Goal: Task Accomplishment & Management: Manage account settings

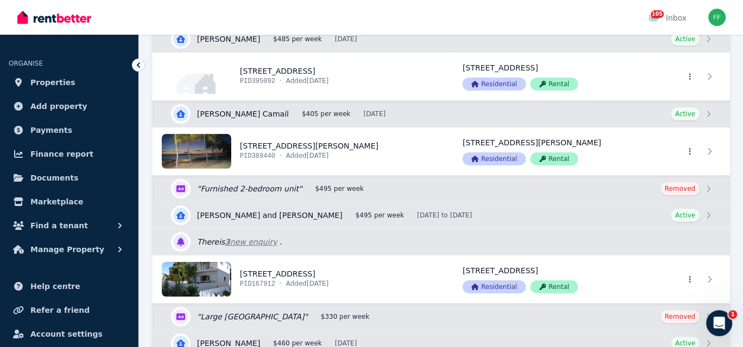
scroll to position [271, 0]
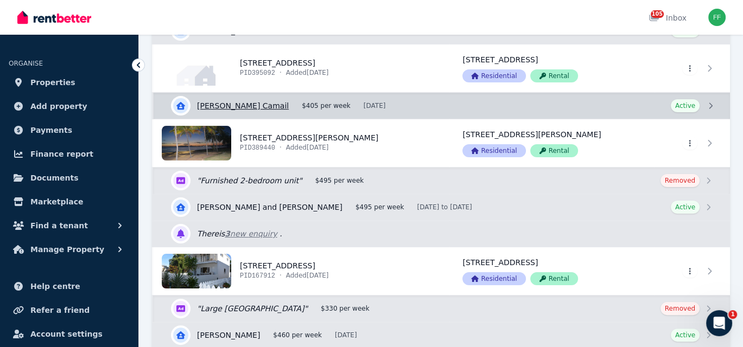
click at [708, 102] on link "View details for [PERSON_NAME] Camail" at bounding box center [442, 106] width 576 height 26
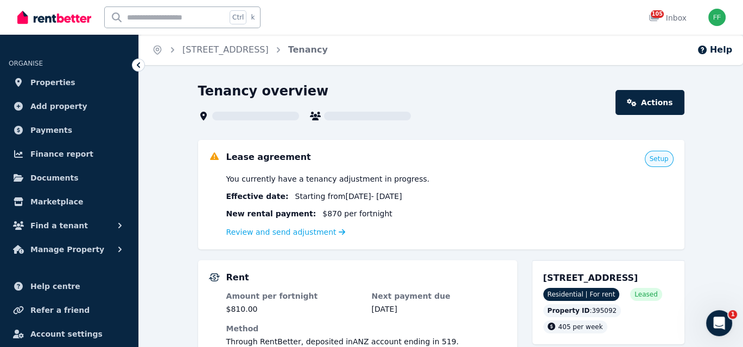
scroll to position [54, 0]
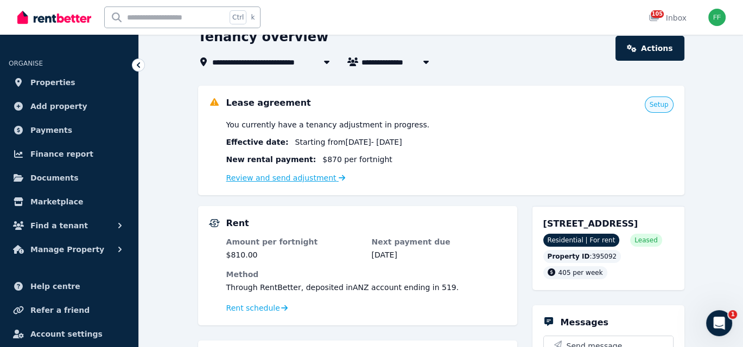
click at [319, 182] on link "Review and send adjustment" at bounding box center [285, 178] width 119 height 9
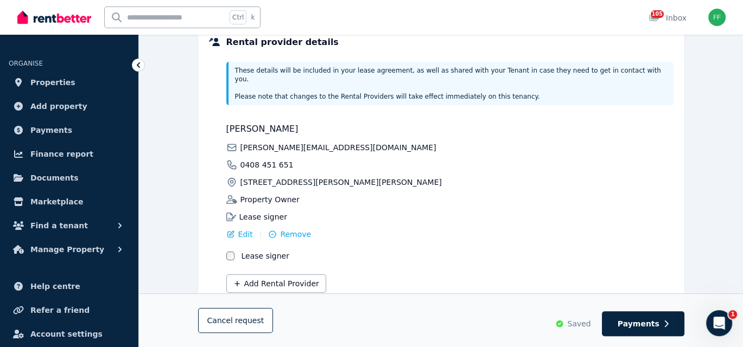
scroll to position [291, 0]
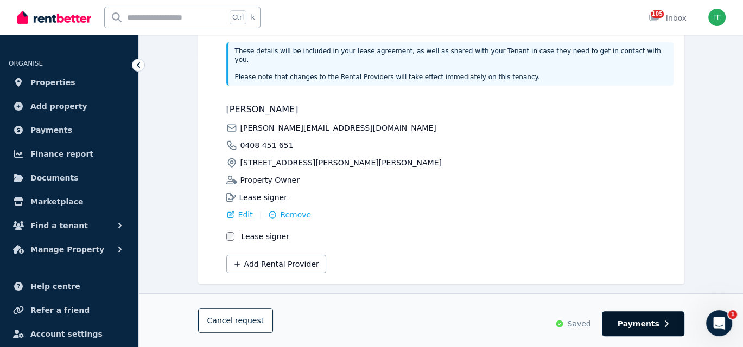
click at [620, 326] on button "Payments" at bounding box center [643, 323] width 82 height 25
select select "**********"
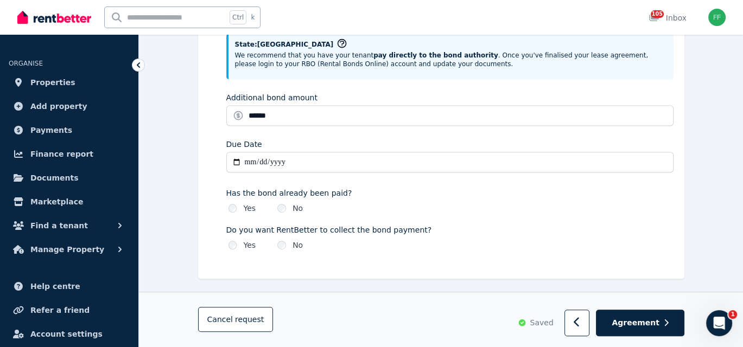
scroll to position [653, 0]
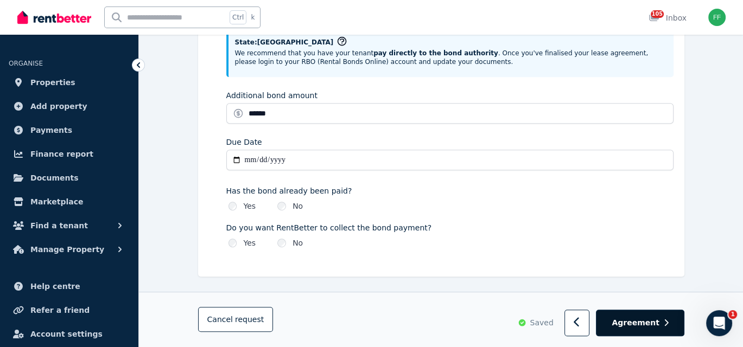
click at [637, 325] on span "Agreement" at bounding box center [635, 323] width 48 height 11
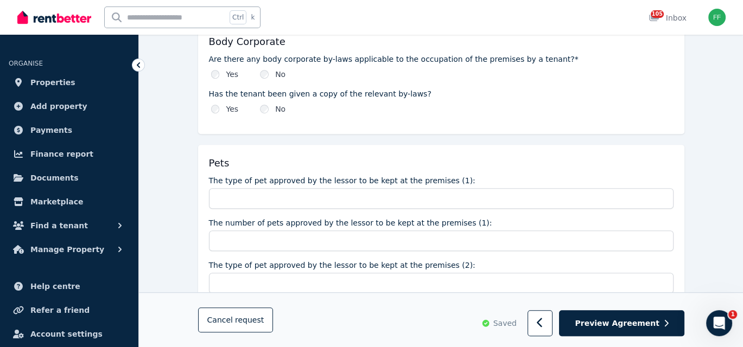
scroll to position [759, 0]
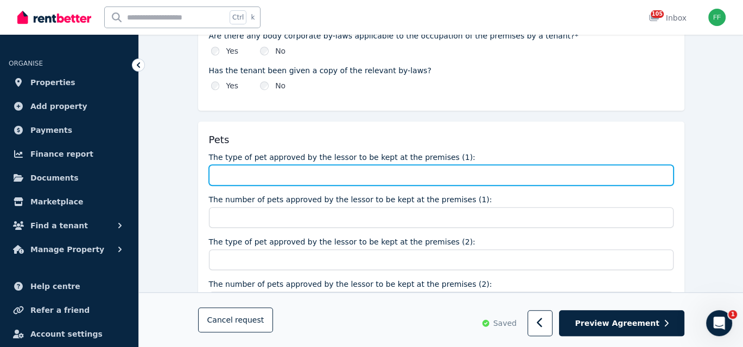
click at [222, 178] on input "The type of pet approved by the lessor to be kept at the premises (1):" at bounding box center [441, 175] width 464 height 21
paste input "**********"
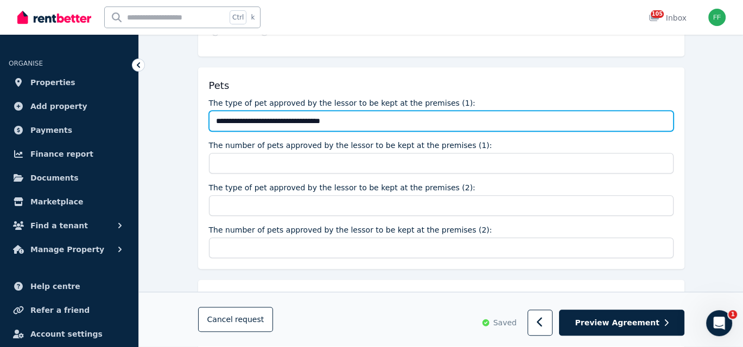
type input "**********"
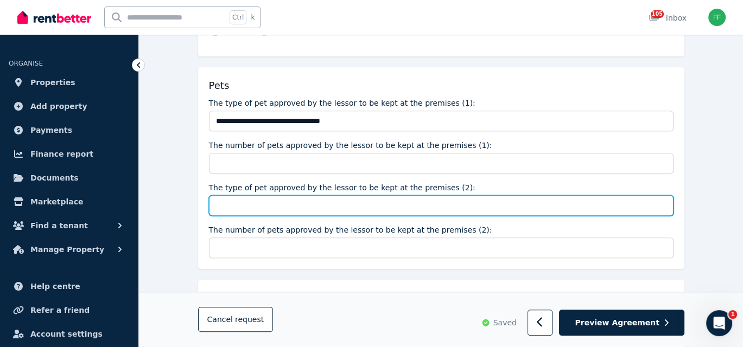
paste input "**********"
type input "**********"
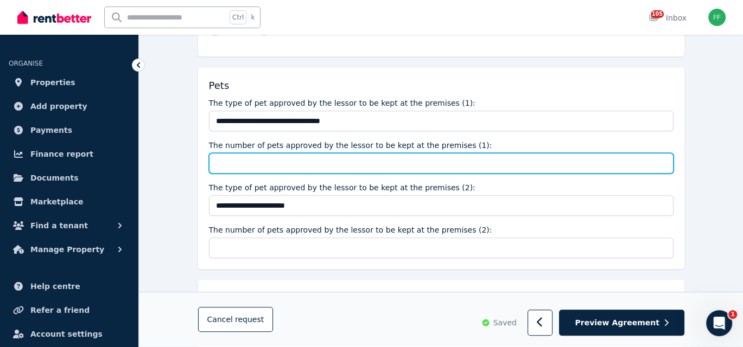
click at [227, 157] on input "The number of pets approved by the lessor to be kept at the premises (1):" at bounding box center [441, 163] width 464 height 21
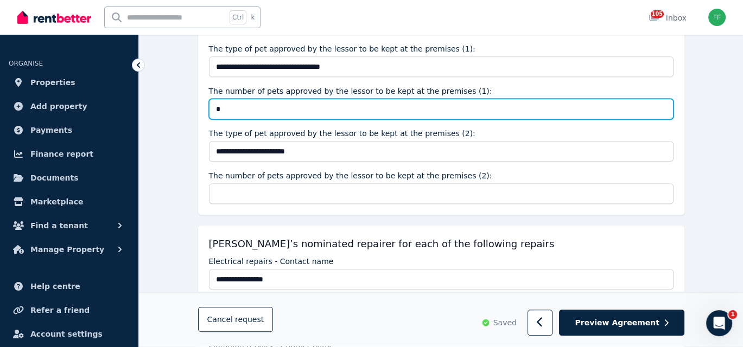
type input "*"
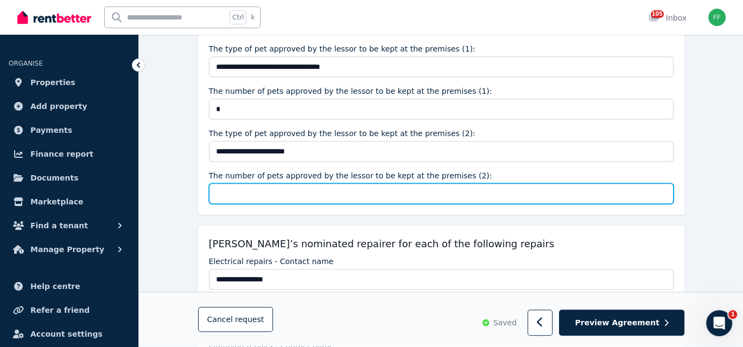
click at [225, 190] on input "The number of pets approved by the lessor to be kept at the premises (2):" at bounding box center [441, 193] width 464 height 21
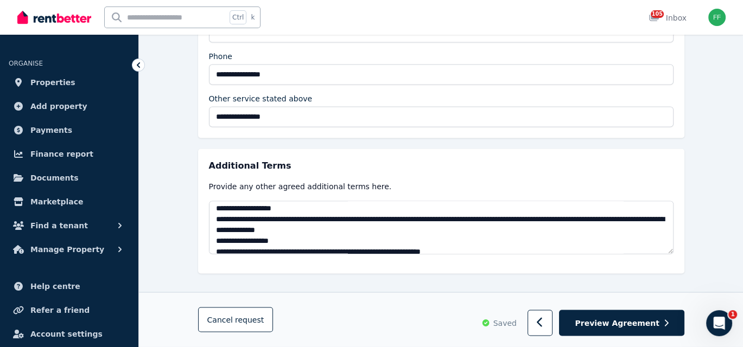
scroll to position [433, 0]
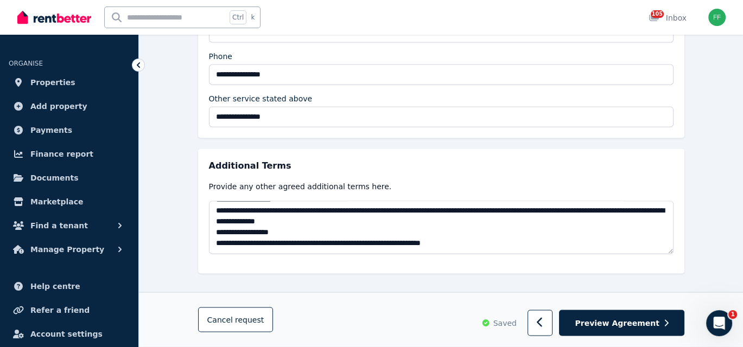
type input "*"
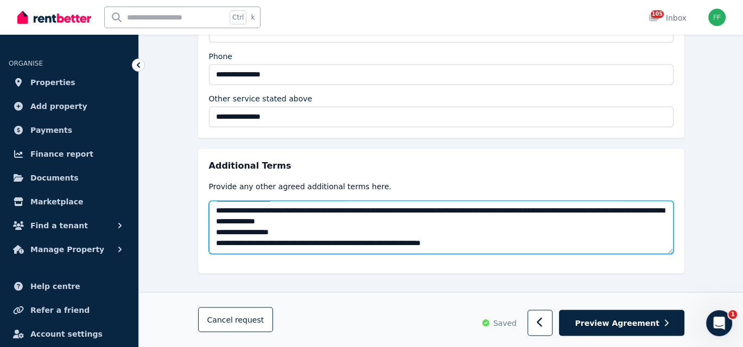
click at [288, 223] on textarea at bounding box center [441, 227] width 464 height 53
type textarea "**********"
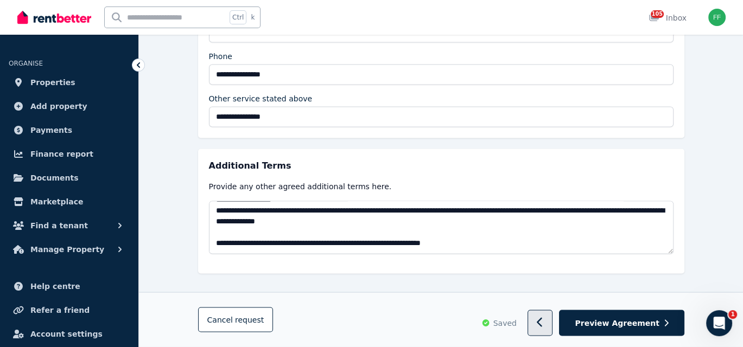
click at [544, 322] on icon "button" at bounding box center [539, 322] width 7 height 11
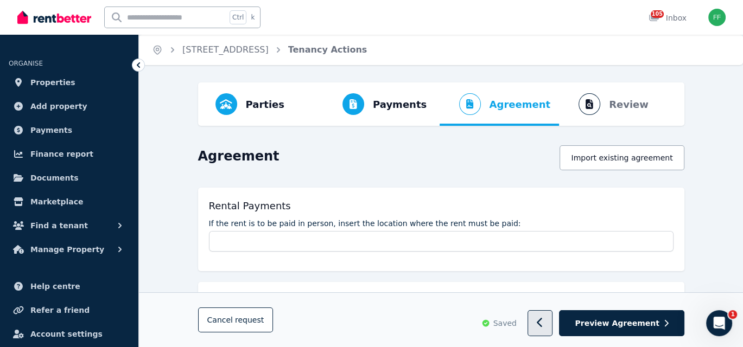
select select "**********"
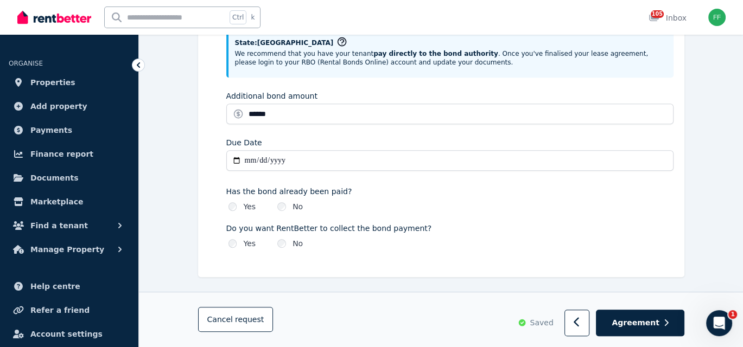
scroll to position [653, 0]
click at [636, 321] on span "Agreement" at bounding box center [635, 323] width 48 height 11
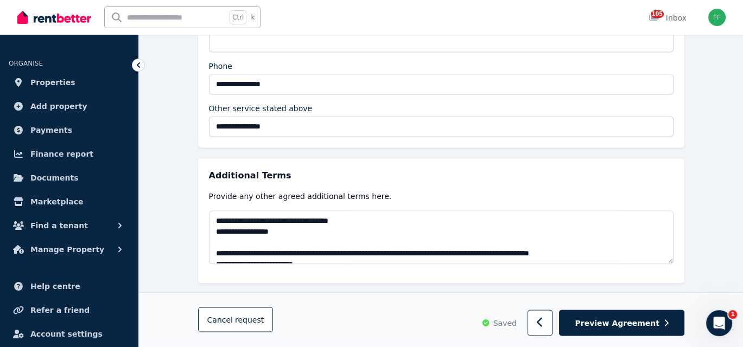
scroll to position [2125, 0]
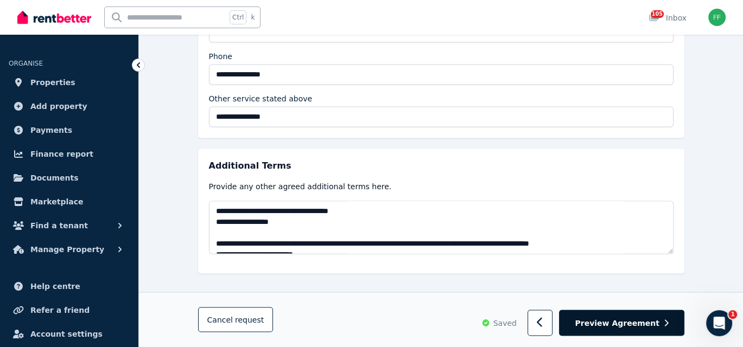
click at [637, 330] on button "Preview Agreement" at bounding box center [621, 323] width 125 height 27
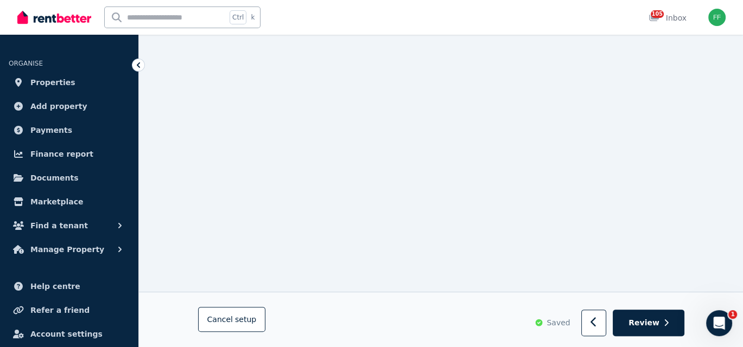
scroll to position [9649, 0]
click at [643, 327] on span "Review" at bounding box center [643, 323] width 31 height 11
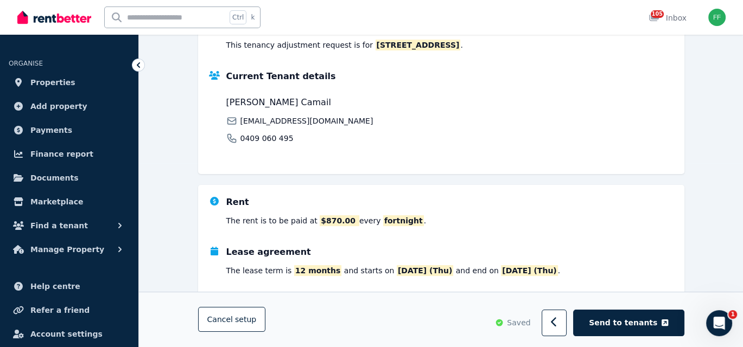
scroll to position [262, 0]
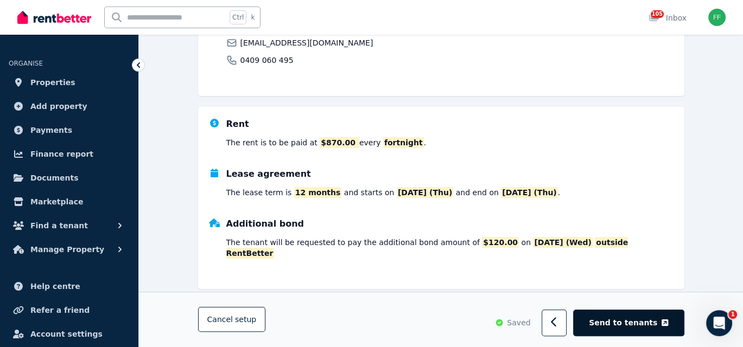
click at [627, 324] on span "Send to tenants" at bounding box center [623, 323] width 68 height 11
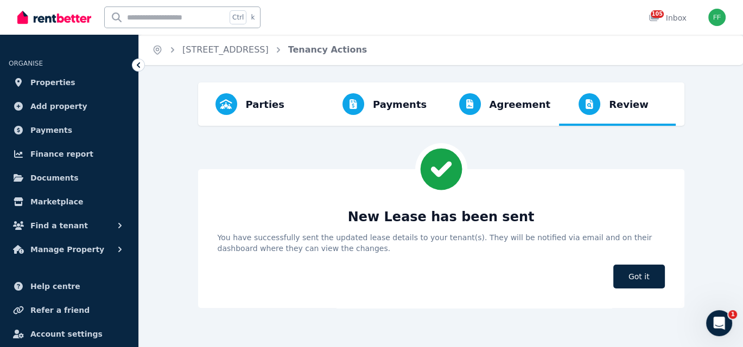
scroll to position [0, 0]
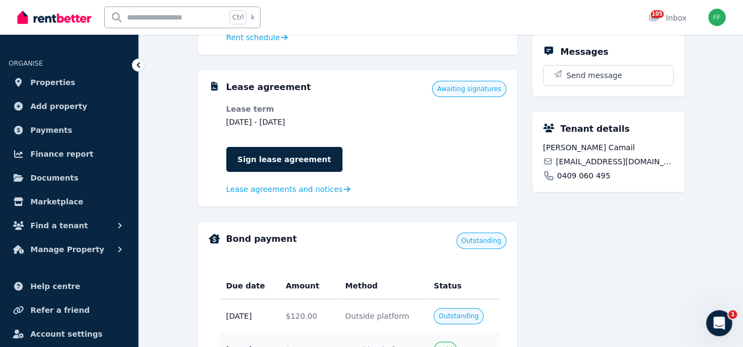
scroll to position [217, 0]
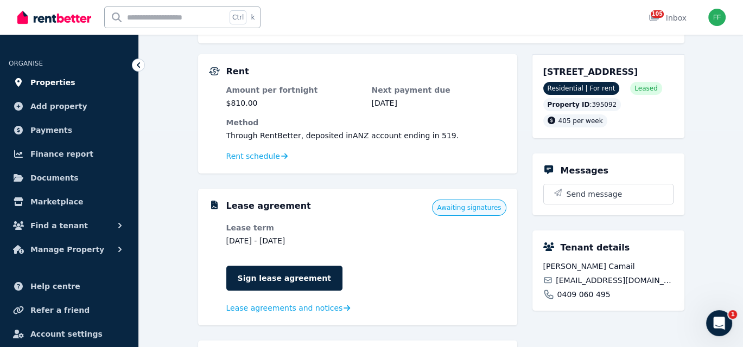
click at [63, 84] on span "Properties" at bounding box center [52, 82] width 45 height 13
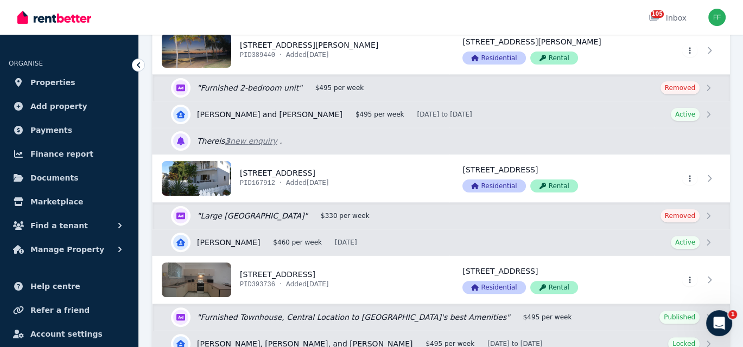
scroll to position [380, 0]
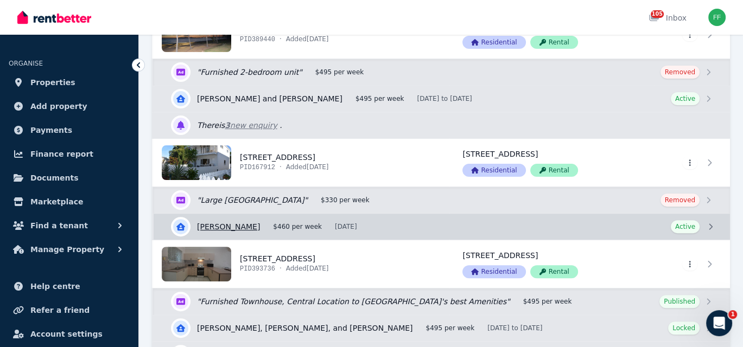
click at [709, 224] on link "View details for [PERSON_NAME]" at bounding box center [442, 227] width 576 height 26
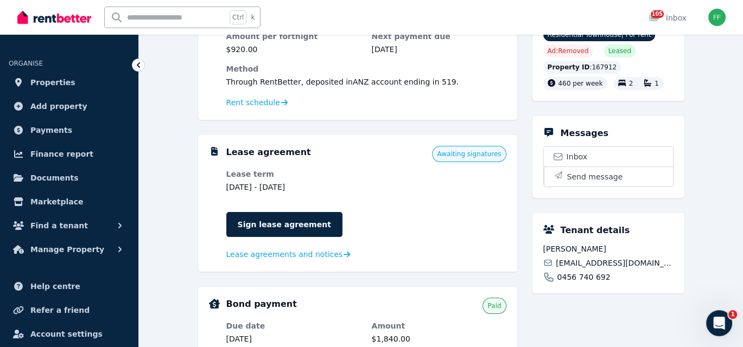
scroll to position [271, 0]
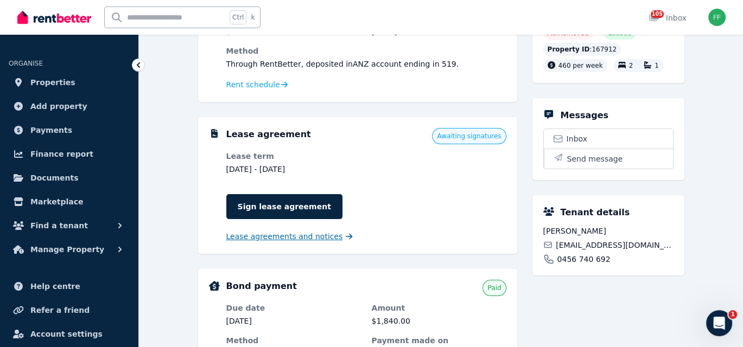
click at [322, 238] on span "Lease agreements and notices" at bounding box center [284, 236] width 117 height 11
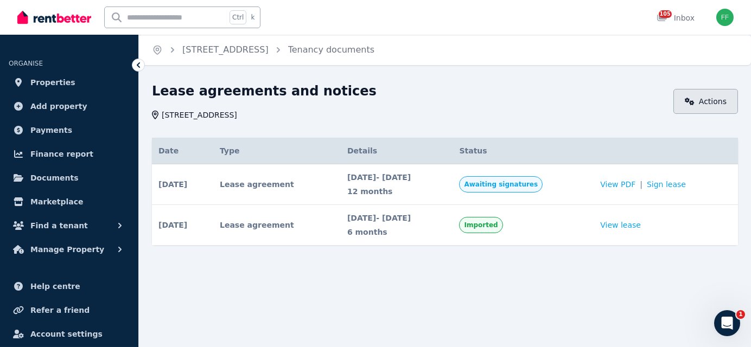
click at [698, 103] on link "Actions" at bounding box center [705, 101] width 65 height 25
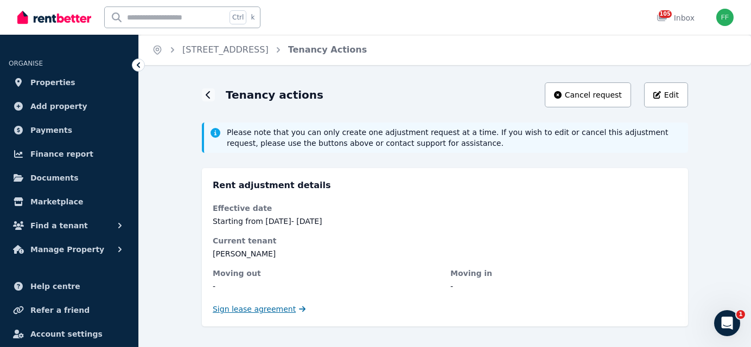
click at [261, 309] on span "Sign lease agreement" at bounding box center [254, 309] width 83 height 11
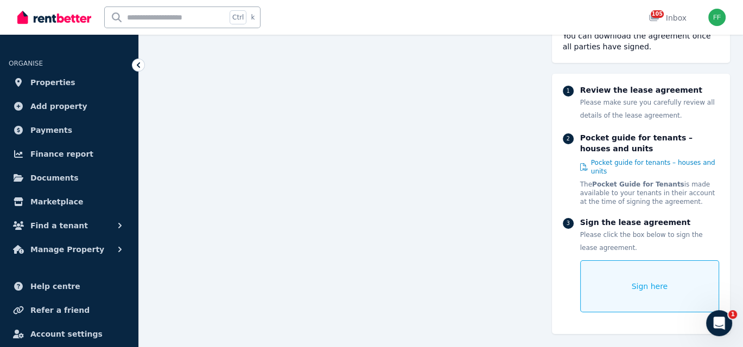
scroll to position [4463, 0]
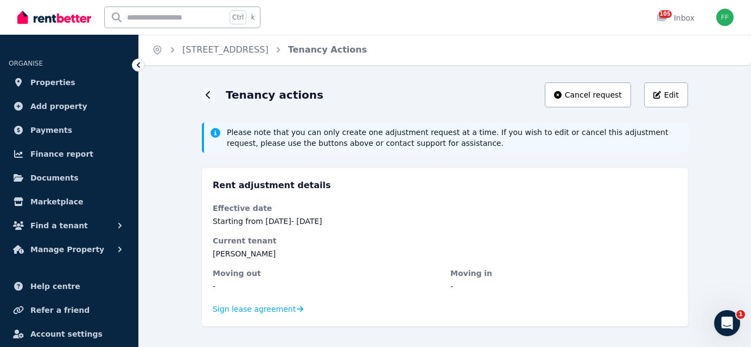
click at [724, 321] on icon "Open Intercom Messenger" at bounding box center [727, 323] width 18 height 18
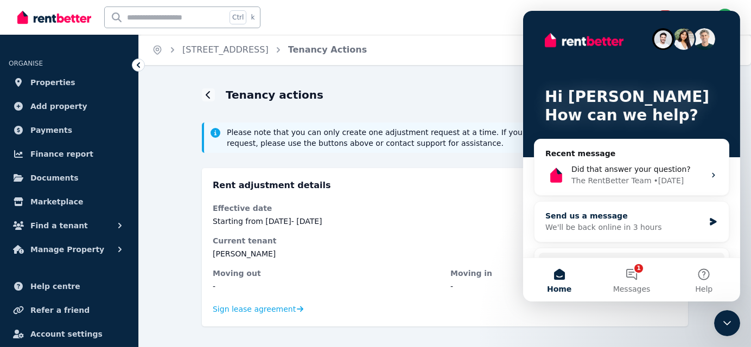
click at [573, 228] on div "We'll be back online in 3 hours" at bounding box center [624, 227] width 159 height 11
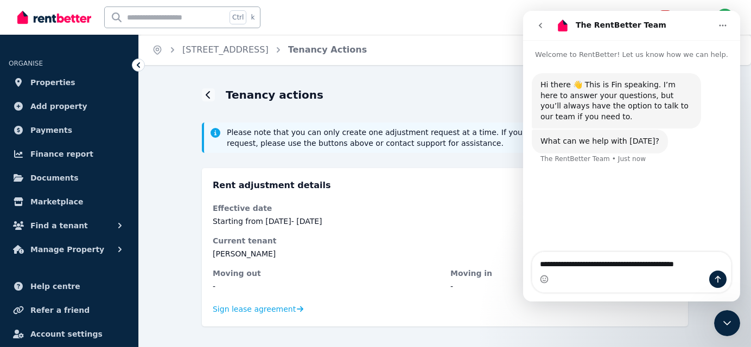
type textarea "**********"
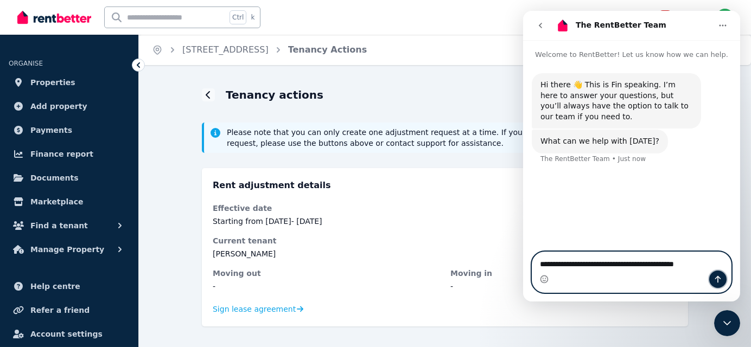
click at [715, 280] on icon "Send a message…" at bounding box center [717, 279] width 9 height 9
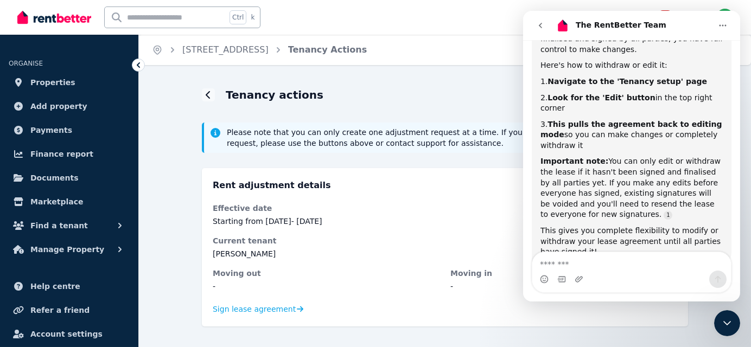
scroll to position [228, 0]
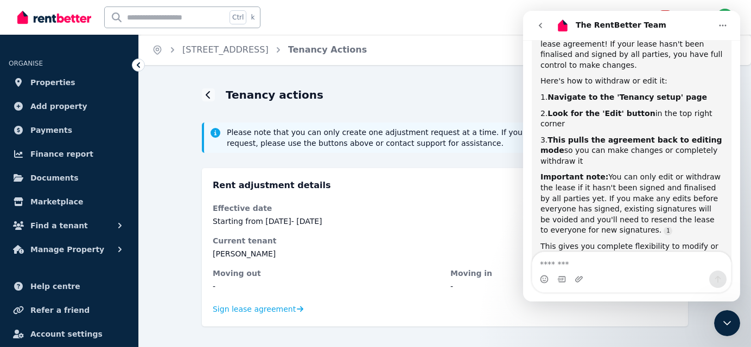
click at [500, 102] on div "Tenancy actions Cancel request Edit" at bounding box center [445, 94] width 486 height 25
click at [725, 319] on icon "Close Intercom Messenger" at bounding box center [726, 322] width 13 height 13
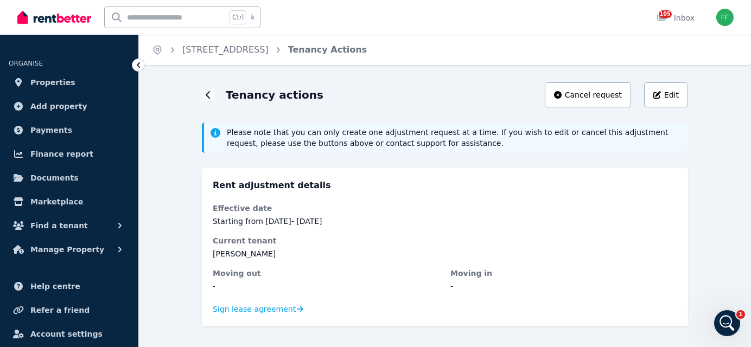
scroll to position [214, 0]
click at [659, 95] on icon "button" at bounding box center [657, 95] width 8 height 8
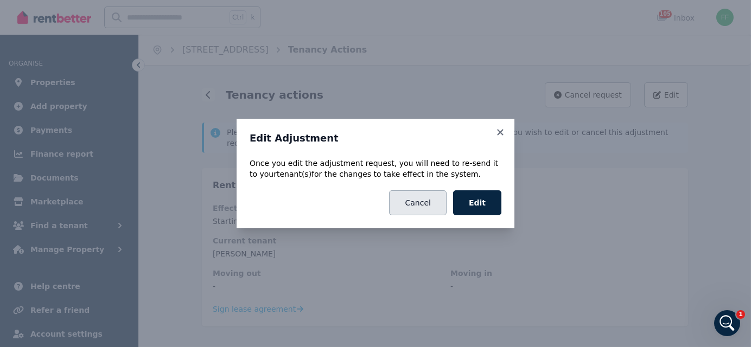
click at [414, 212] on button "Cancel" at bounding box center [417, 202] width 57 height 25
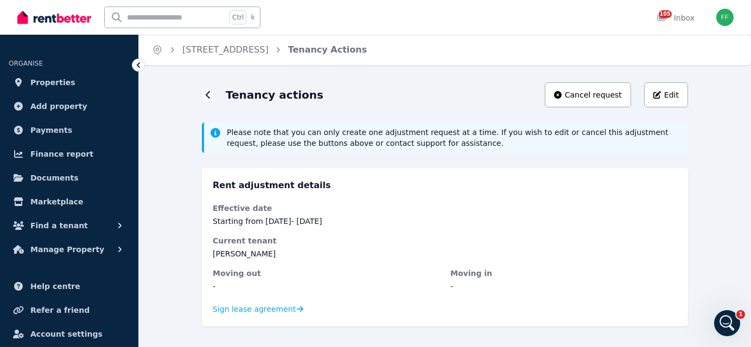
click at [719, 320] on div "Open Intercom Messenger" at bounding box center [726, 323] width 36 height 36
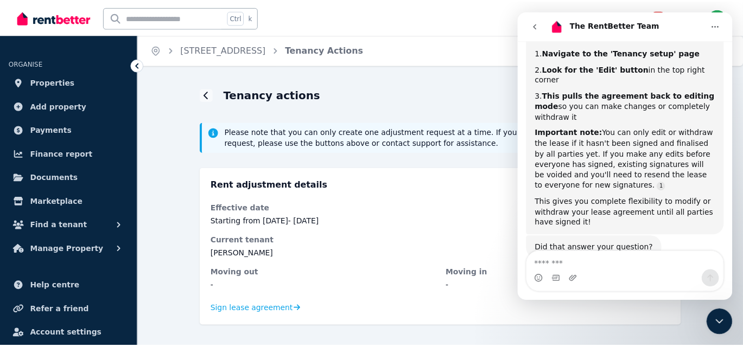
scroll to position [301, 0]
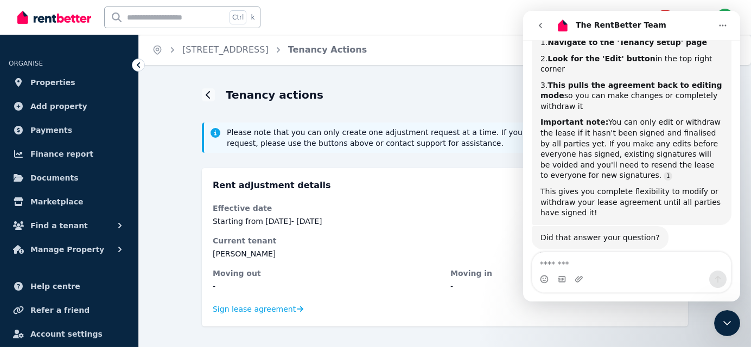
click at [505, 102] on div "Tenancy actions Cancel request Edit" at bounding box center [445, 94] width 486 height 25
click at [724, 324] on icon "Close Intercom Messenger" at bounding box center [726, 322] width 13 height 13
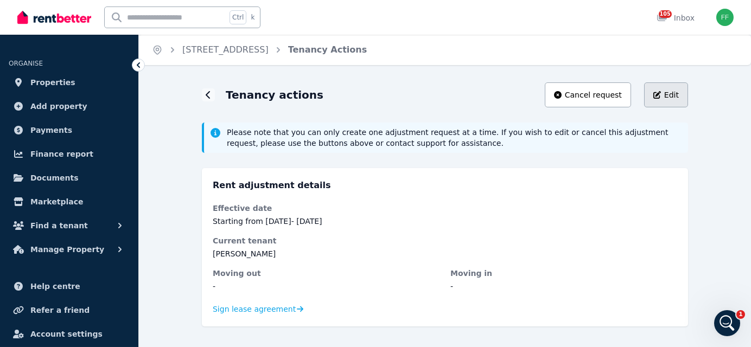
click at [664, 94] on div "Edit" at bounding box center [665, 95] width 25 height 11
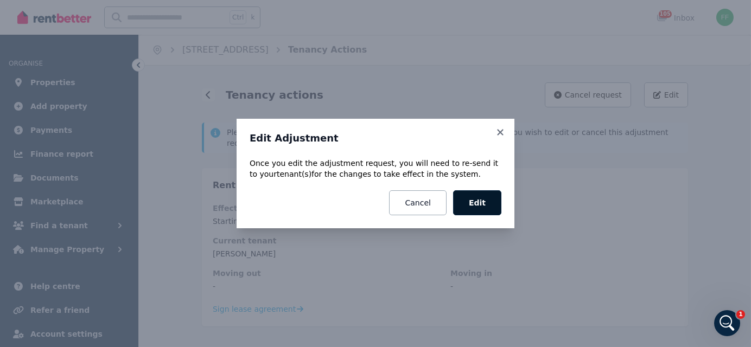
click at [466, 203] on button "Edit" at bounding box center [477, 202] width 48 height 25
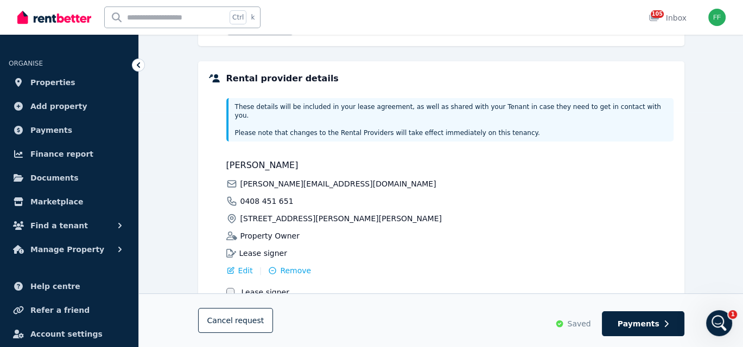
scroll to position [271, 0]
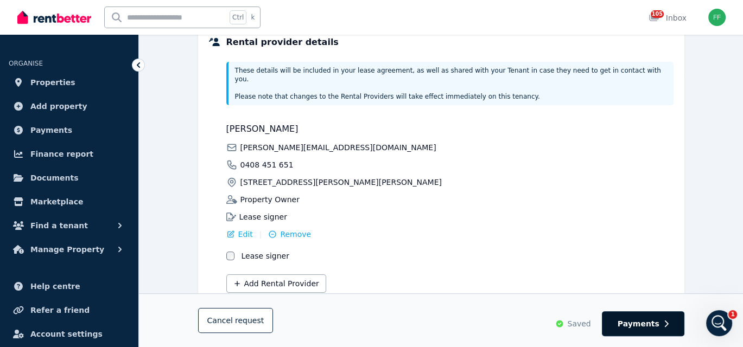
click at [630, 326] on span "Payments" at bounding box center [638, 323] width 42 height 11
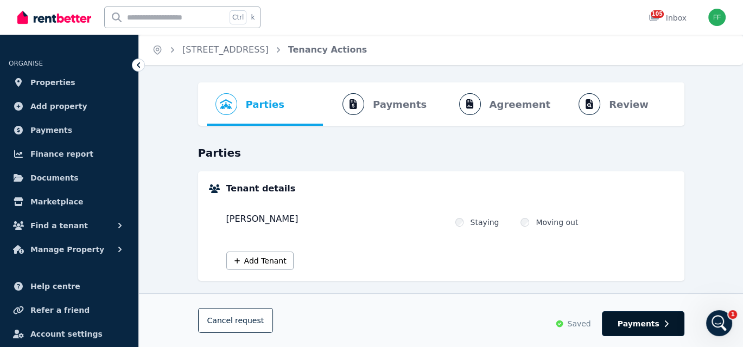
select select "**********"
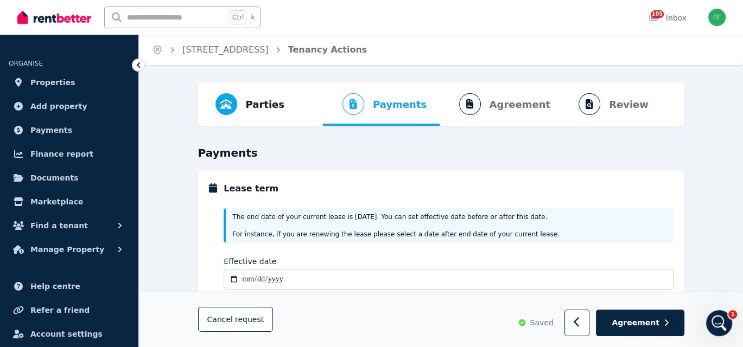
click at [630, 326] on span "Agreement" at bounding box center [635, 323] width 48 height 11
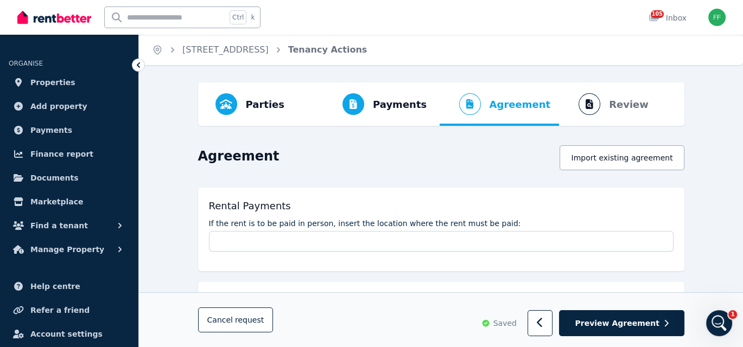
click at [630, 326] on span "Preview Agreement" at bounding box center [616, 323] width 84 height 11
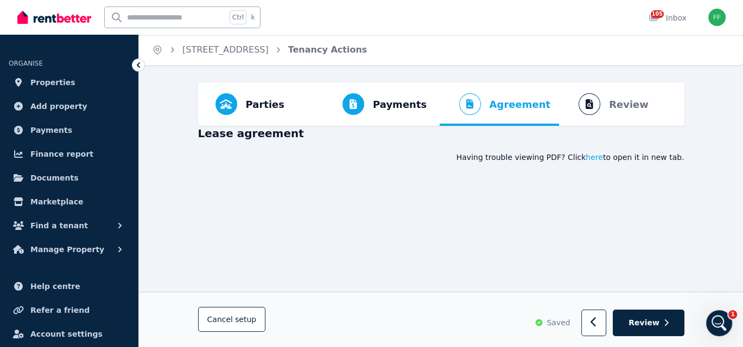
click at [713, 323] on icon "Open Intercom Messenger" at bounding box center [719, 324] width 18 height 18
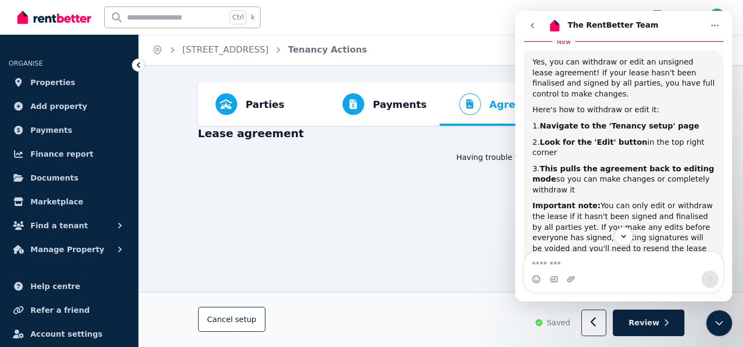
scroll to position [271, 0]
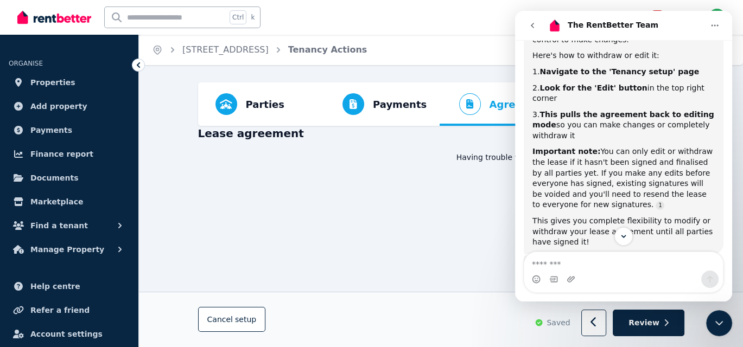
click at [449, 162] on div "Having trouble viewing PDF? Click here to open it in new tab." at bounding box center [441, 157] width 486 height 11
click at [536, 22] on icon "go back" at bounding box center [532, 25] width 9 height 9
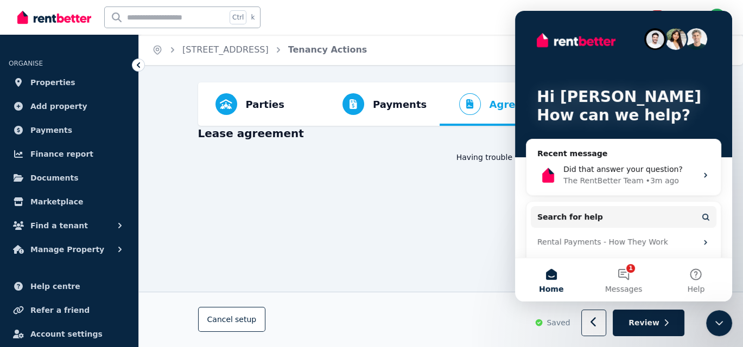
click at [717, 322] on icon "Close Intercom Messenger" at bounding box center [718, 323] width 13 height 13
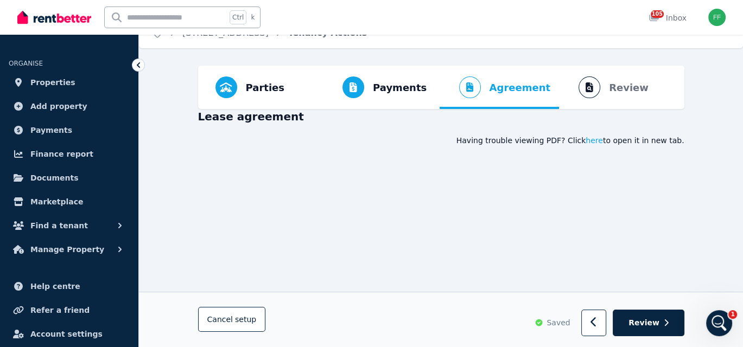
scroll to position [0, 0]
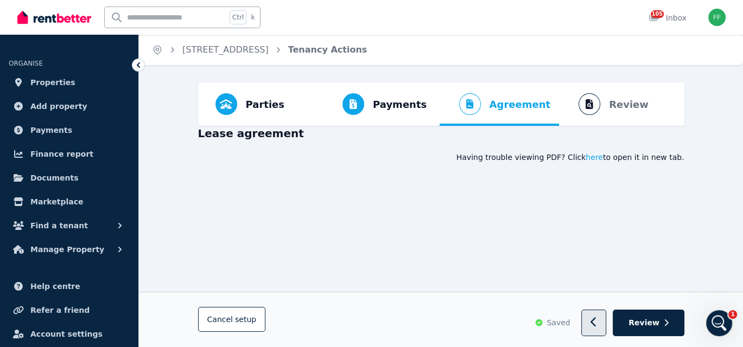
click at [596, 327] on icon "button" at bounding box center [592, 323] width 5 height 10
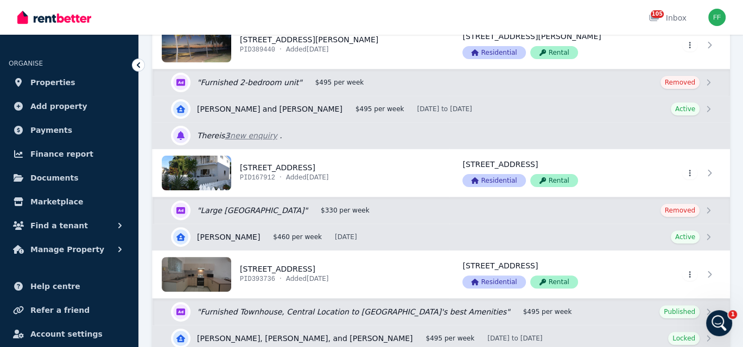
scroll to position [380, 0]
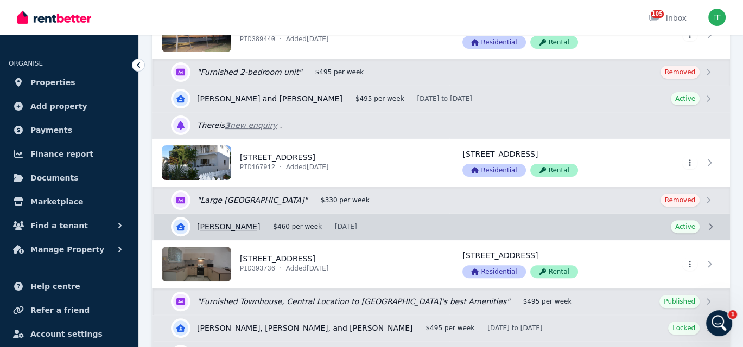
click at [708, 223] on link "View details for [PERSON_NAME]" at bounding box center [442, 227] width 576 height 26
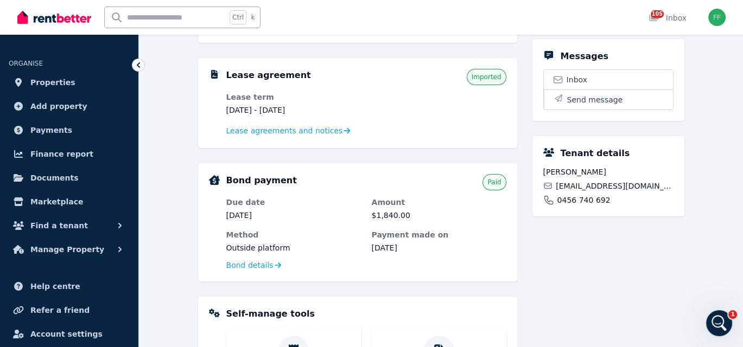
scroll to position [536, 0]
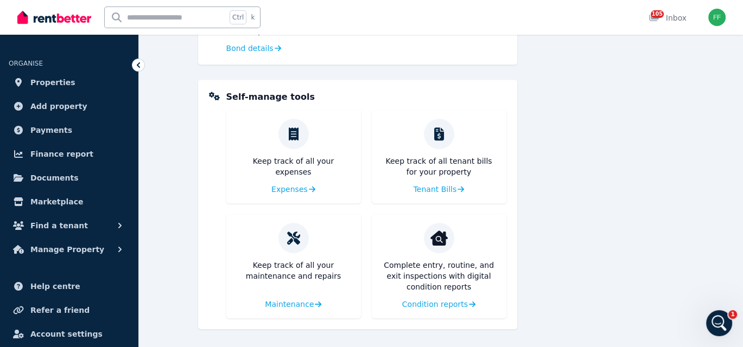
click at [213, 94] on icon at bounding box center [214, 96] width 11 height 9
click at [291, 235] on icon at bounding box center [292, 238] width 13 height 13
click at [290, 300] on span "Maintenance" at bounding box center [288, 304] width 49 height 11
